Goal: Find specific page/section: Find specific page/section

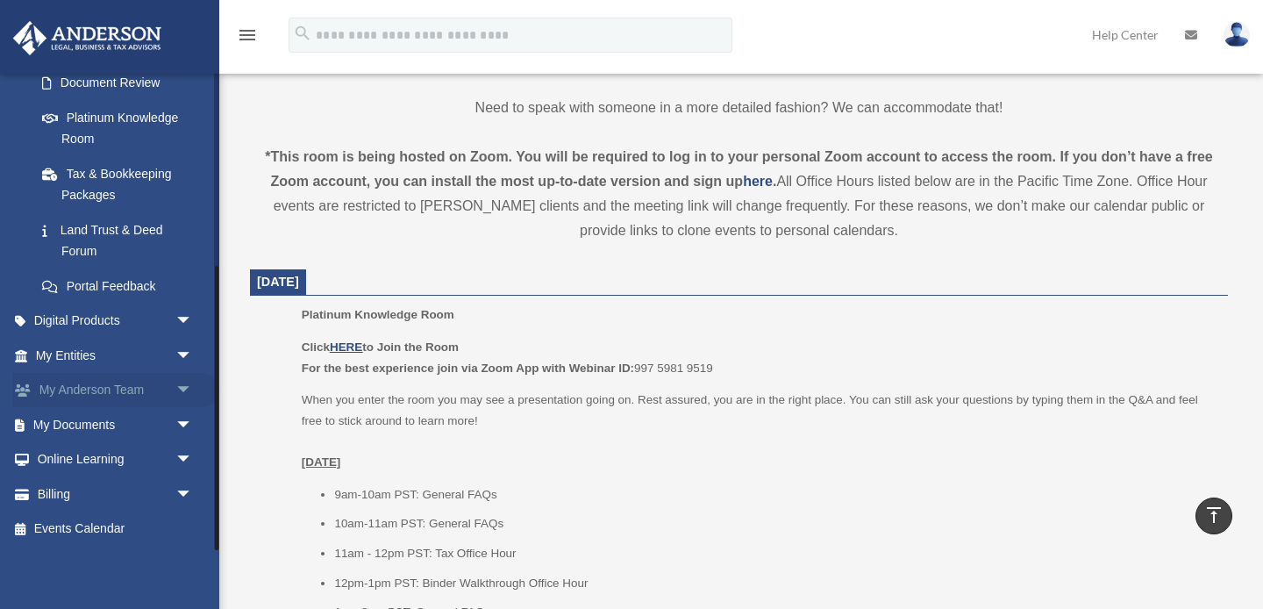
scroll to position [547, 0]
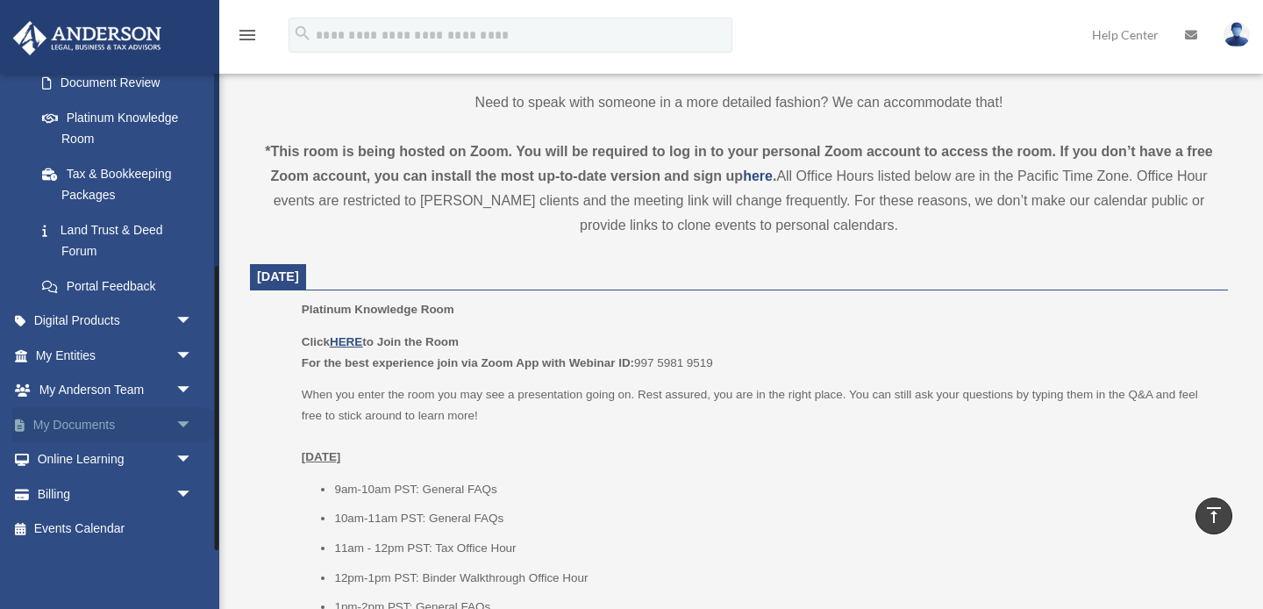
click at [175, 426] on span "arrow_drop_down" at bounding box center [192, 425] width 35 height 36
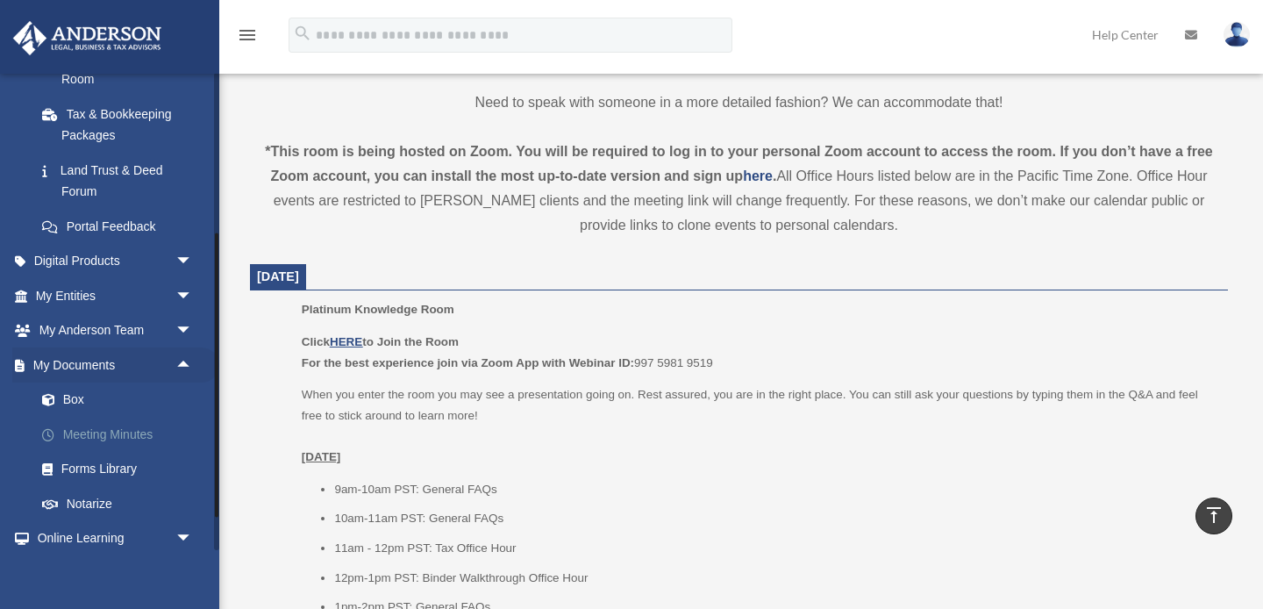
click at [139, 432] on link "Meeting Minutes" at bounding box center [122, 434] width 195 height 35
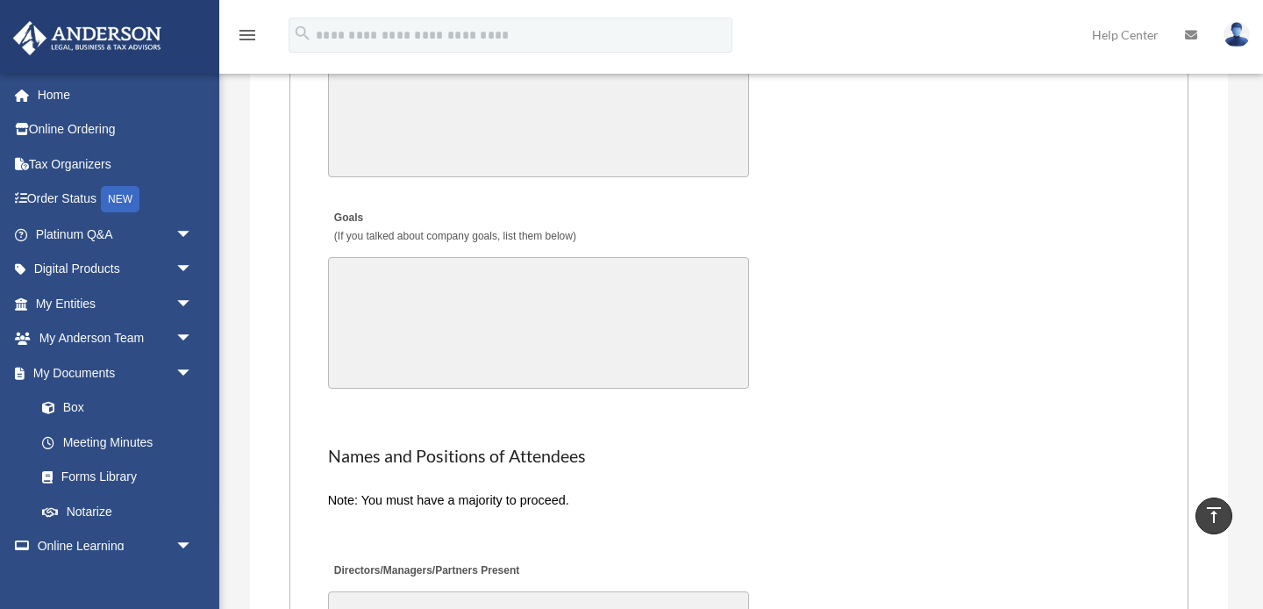
scroll to position [3322, 0]
click at [96, 475] on link "Forms Library" at bounding box center [122, 477] width 195 height 35
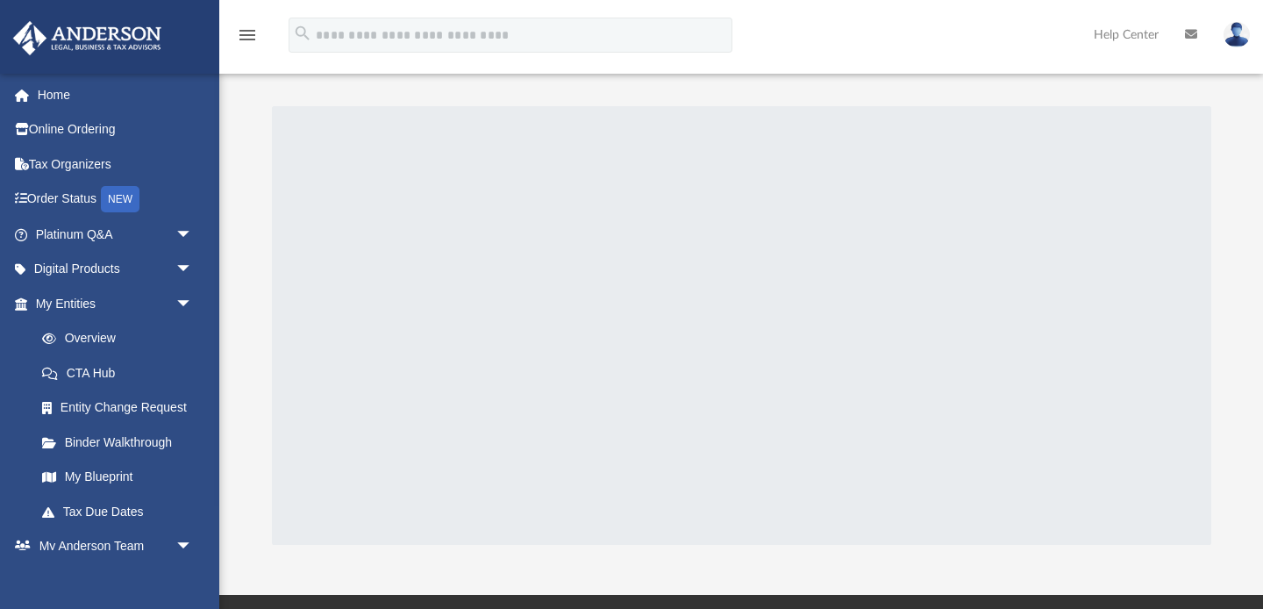
click at [360, 452] on div at bounding box center [742, 325] width 940 height 439
click at [218, 187] on div at bounding box center [216, 311] width 5 height 477
click at [109, 234] on link "Platinum Q&A arrow_drop_down" at bounding box center [115, 234] width 207 height 35
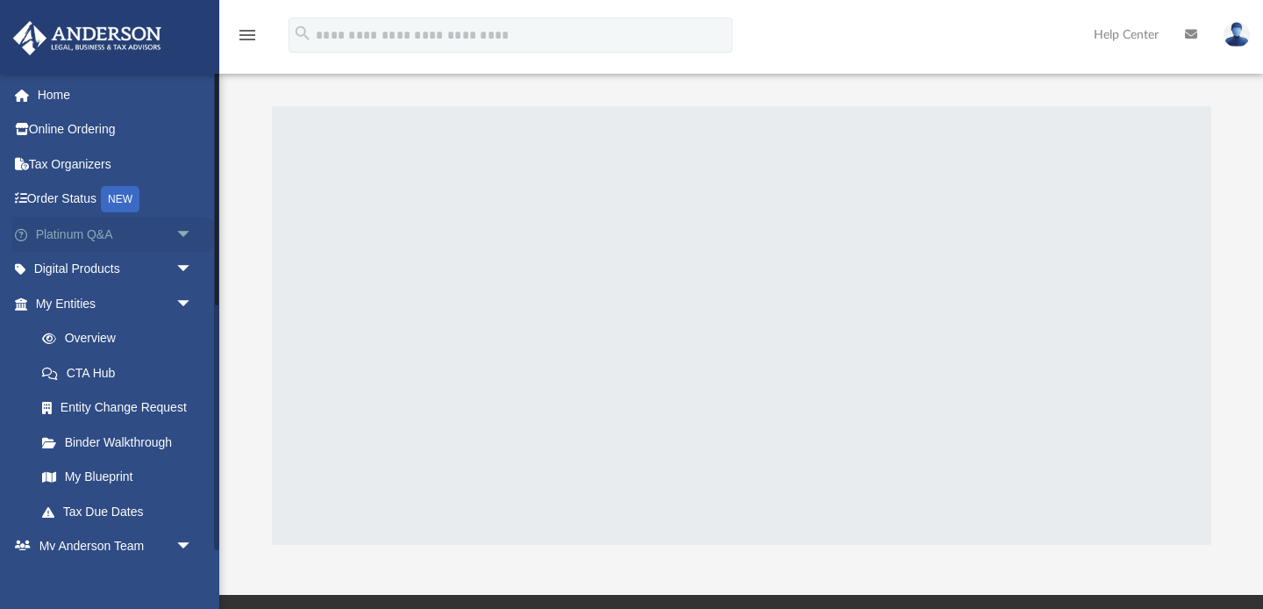
click at [178, 233] on span "arrow_drop_down" at bounding box center [192, 235] width 35 height 36
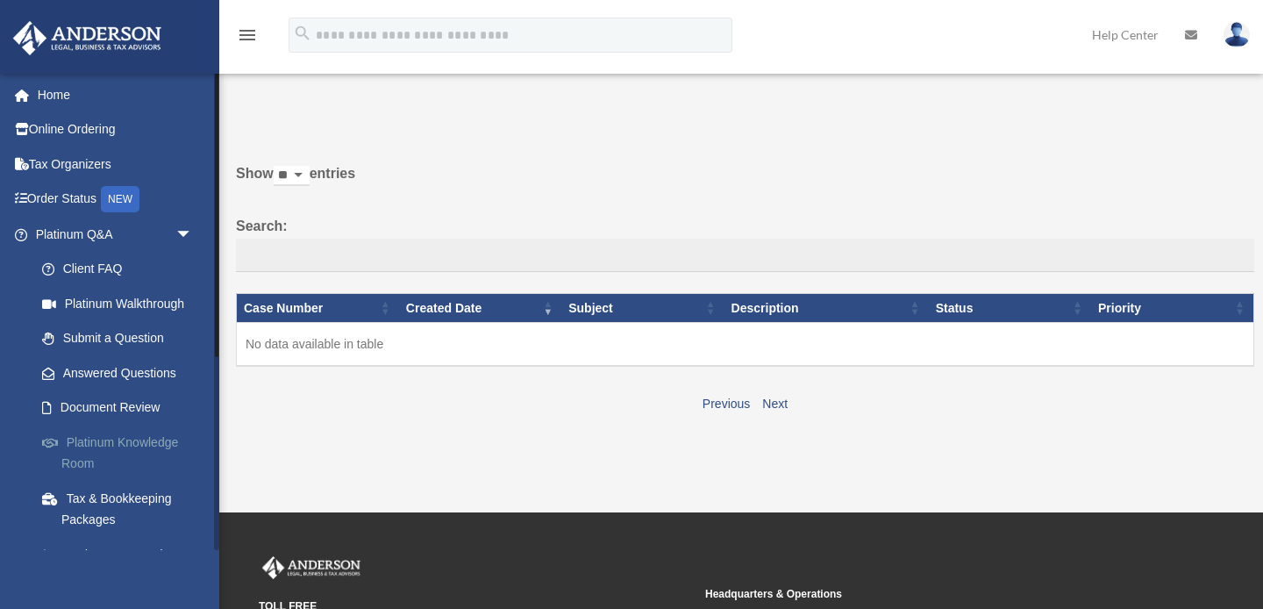
click at [114, 447] on link "Platinum Knowledge Room" at bounding box center [122, 453] width 195 height 56
click at [118, 439] on link "Platinum Knowledge Room" at bounding box center [122, 453] width 195 height 56
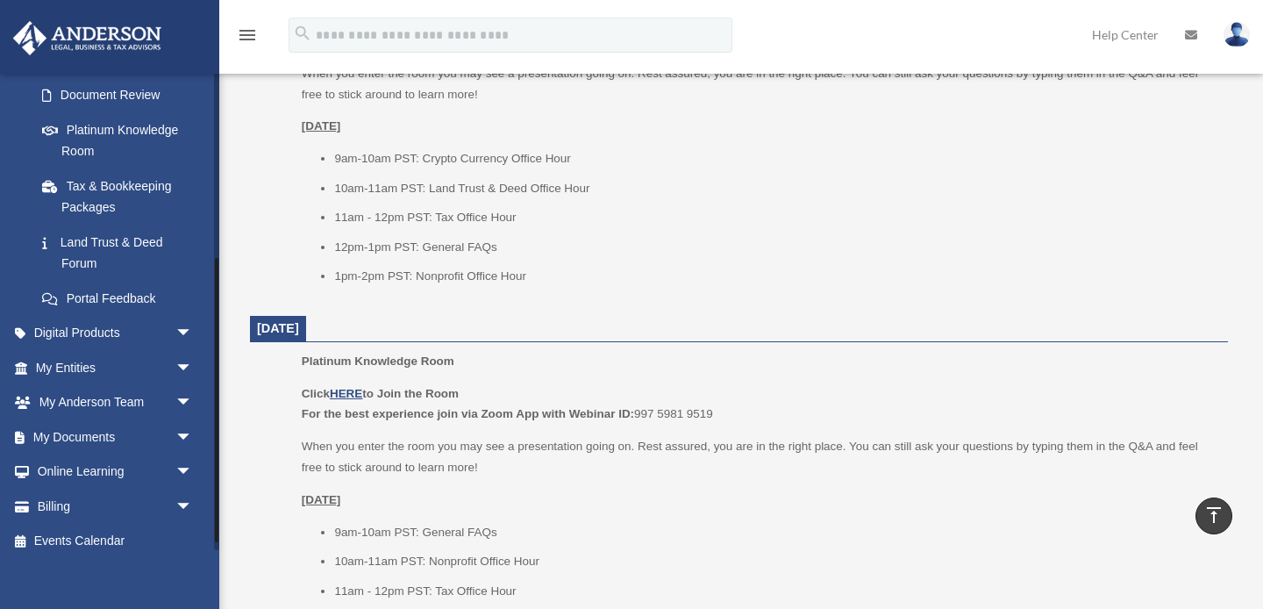
scroll to position [318, 0]
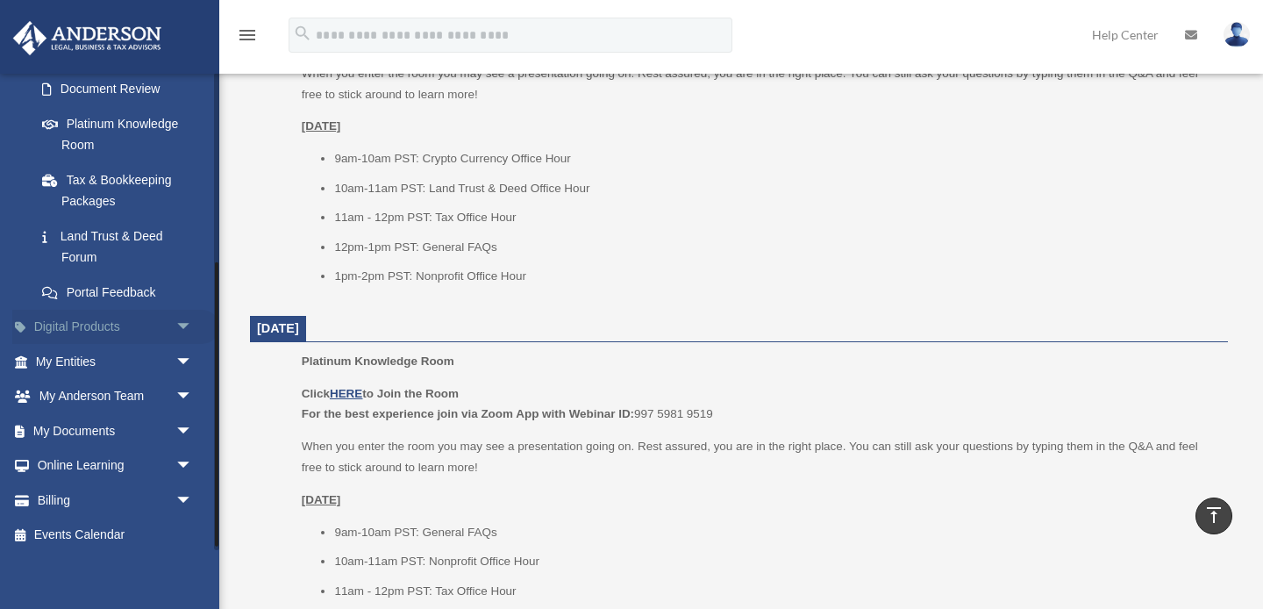
click at [164, 326] on link "Digital Products arrow_drop_down" at bounding box center [115, 327] width 207 height 35
click at [182, 326] on span "arrow_drop_down" at bounding box center [192, 328] width 35 height 36
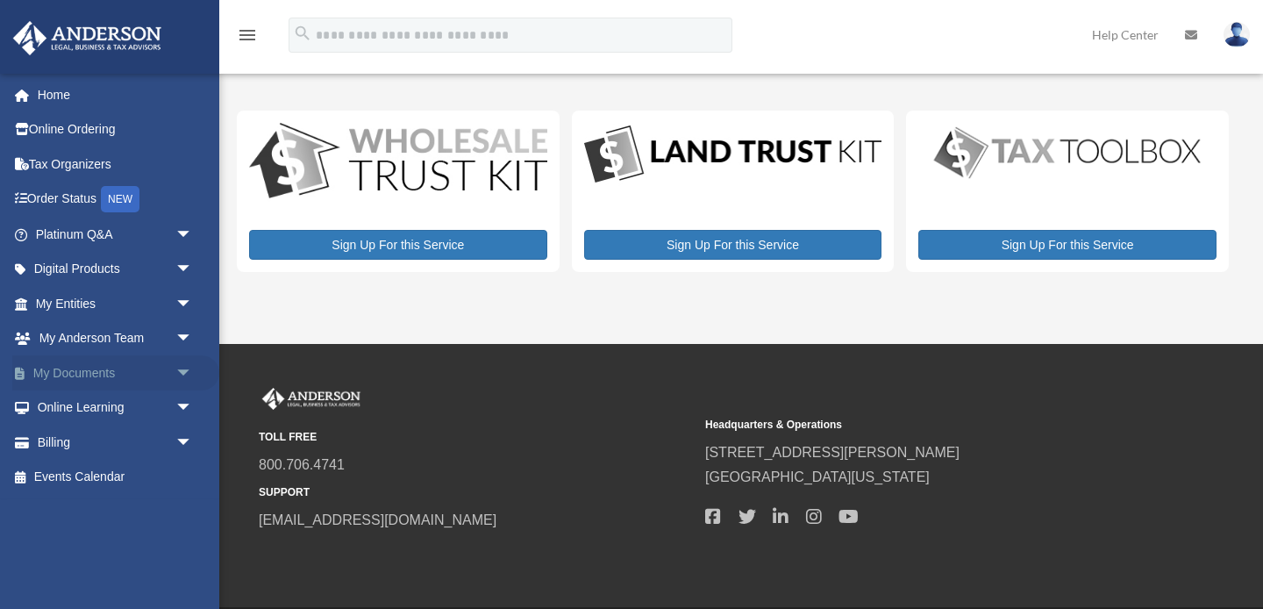
click at [176, 371] on span "arrow_drop_down" at bounding box center [192, 373] width 35 height 36
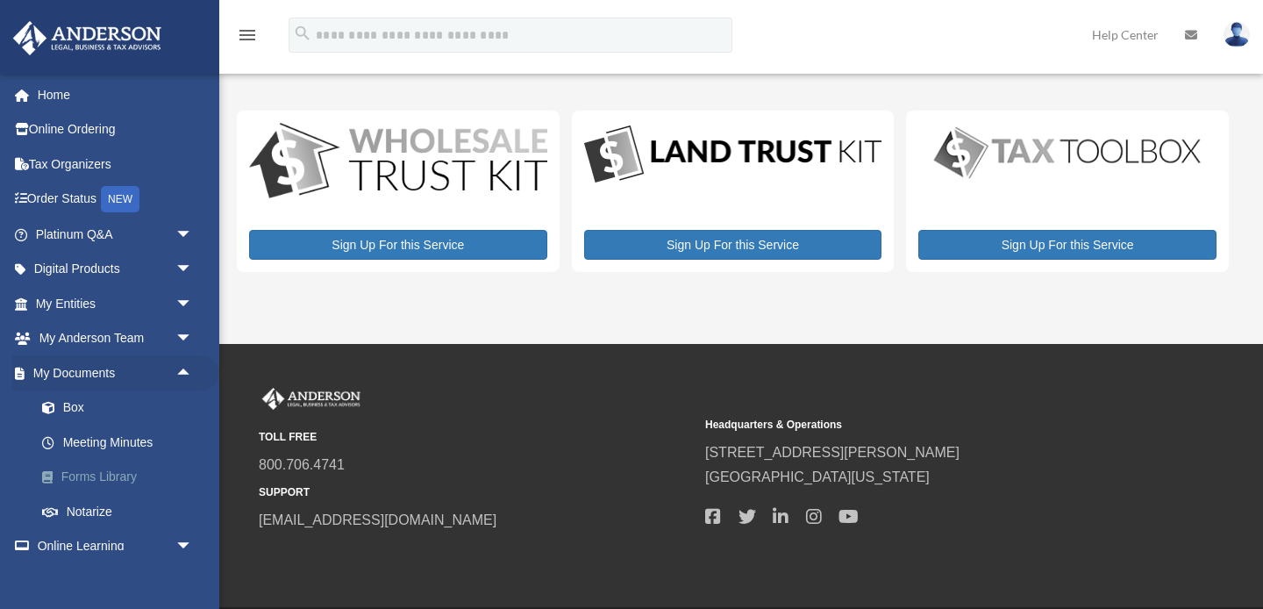
click at [124, 469] on link "Forms Library" at bounding box center [122, 477] width 195 height 35
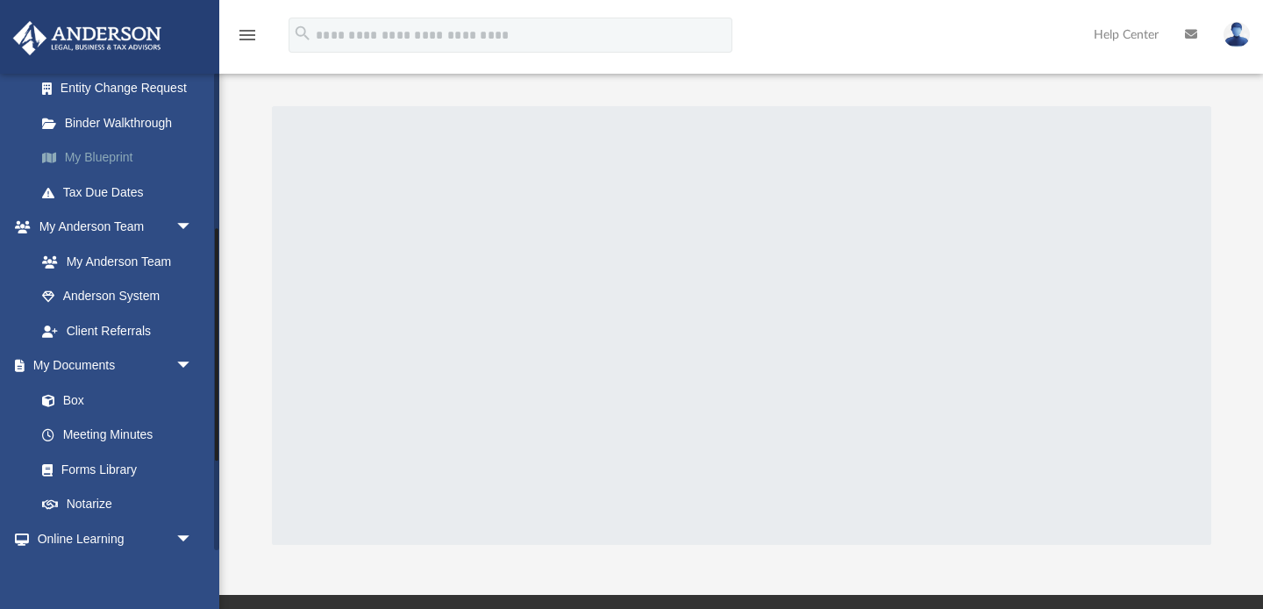
scroll to position [320, 0]
click at [63, 399] on link "Box" at bounding box center [122, 399] width 195 height 35
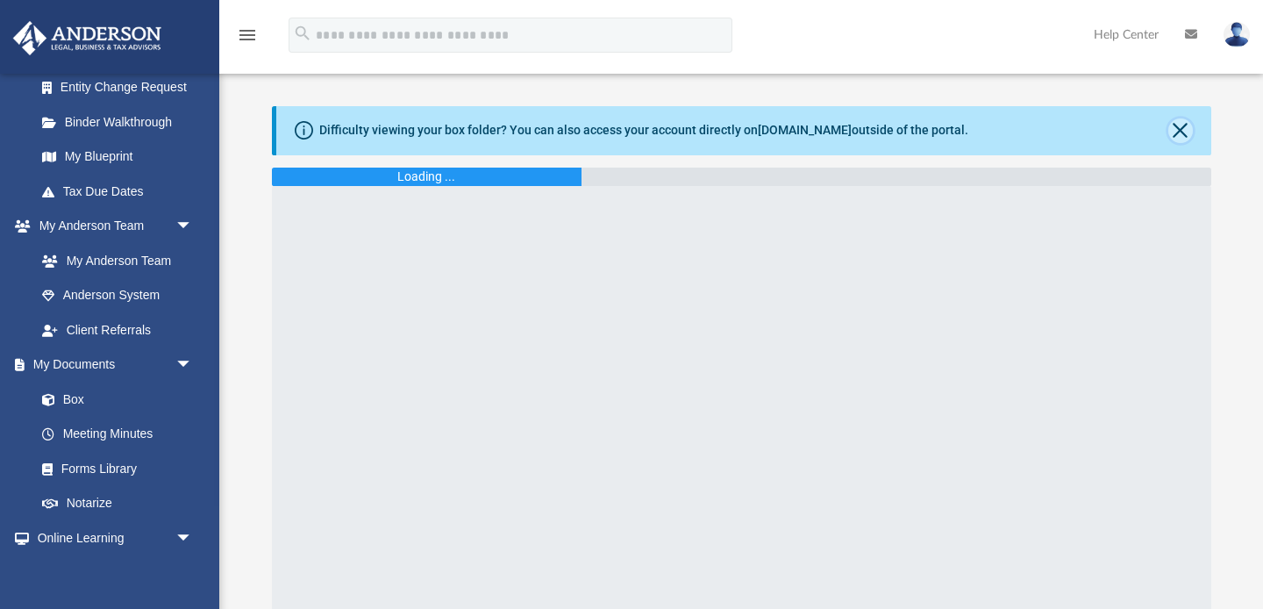
click at [1183, 130] on button "Close" at bounding box center [1181, 130] width 25 height 25
